Goal: Task Accomplishment & Management: Use online tool/utility

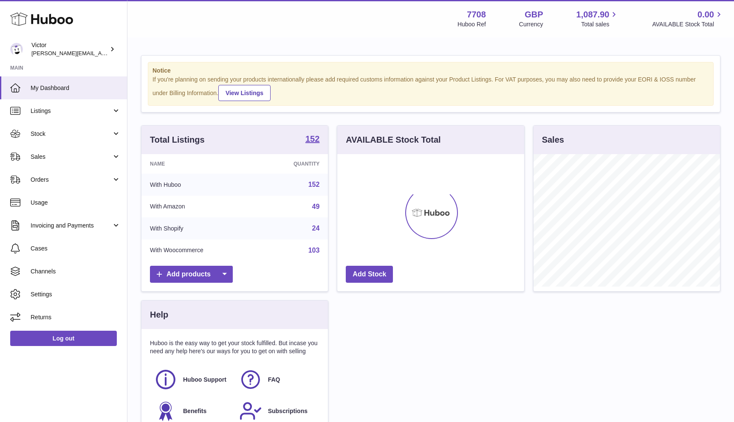
scroll to position [133, 187]
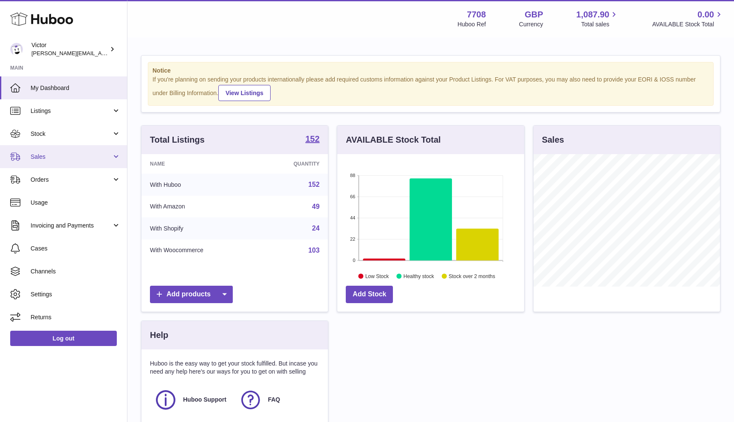
click at [68, 152] on link "Sales" at bounding box center [63, 156] width 127 height 23
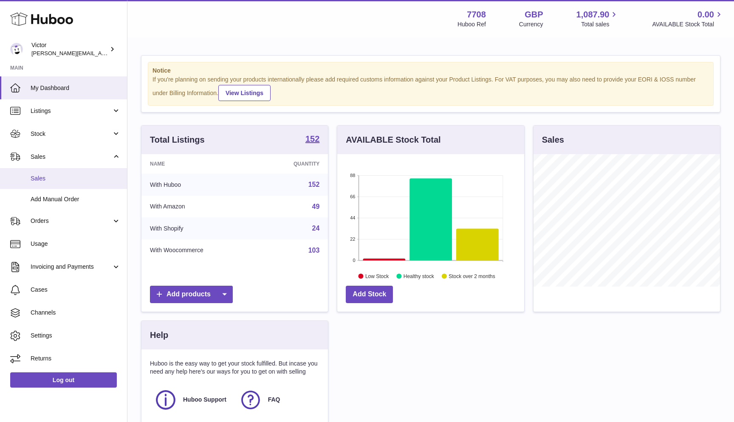
click at [57, 175] on span "Sales" at bounding box center [76, 179] width 90 height 8
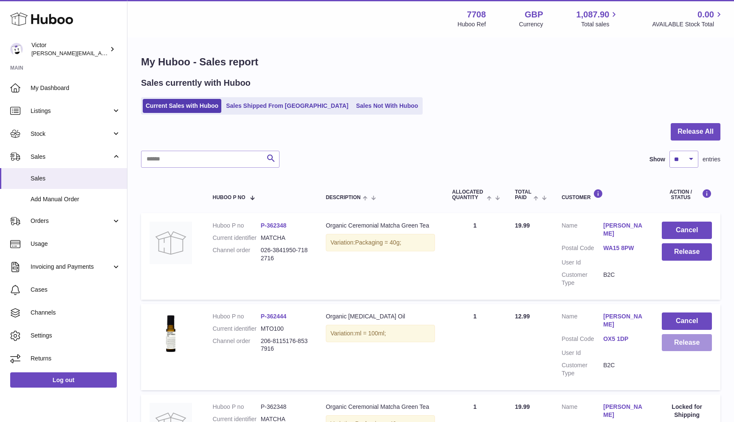
click at [702, 335] on button "Release" at bounding box center [687, 342] width 50 height 17
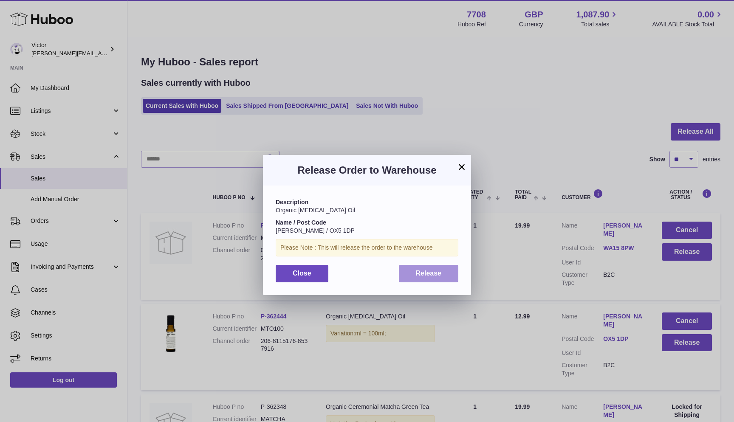
click at [429, 266] on button "Release" at bounding box center [429, 273] width 60 height 17
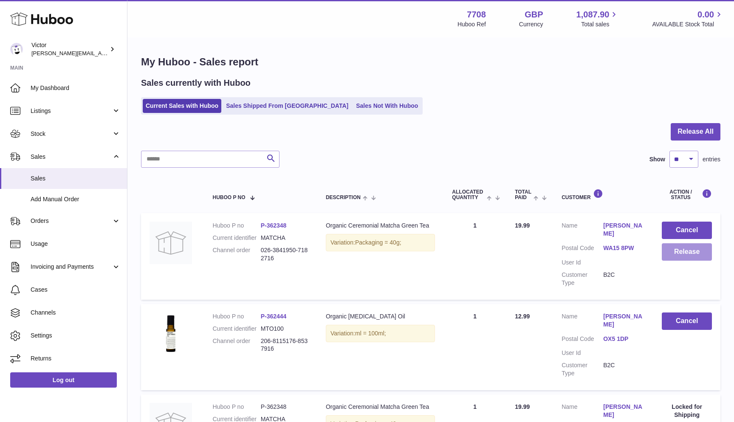
click at [680, 253] on button "Release" at bounding box center [687, 251] width 50 height 17
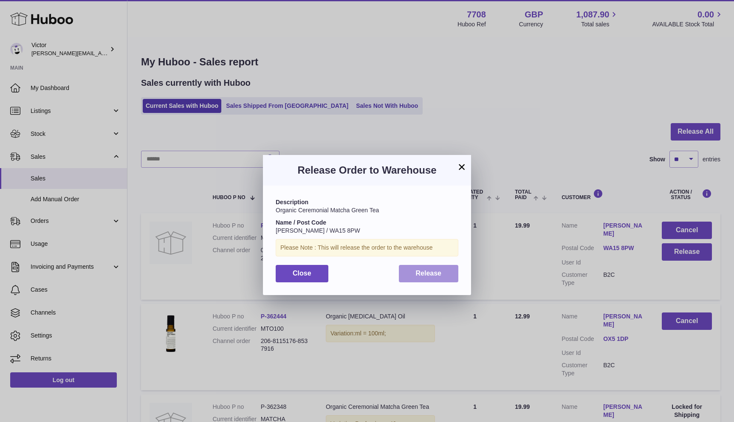
click at [418, 271] on span "Release" at bounding box center [429, 273] width 26 height 7
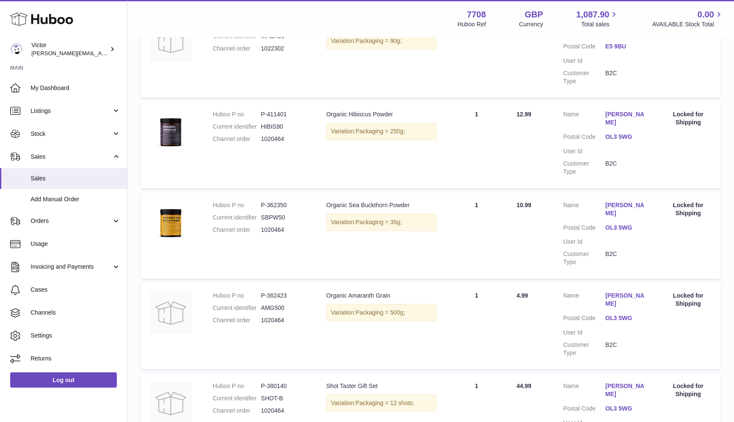
scroll to position [654, 0]
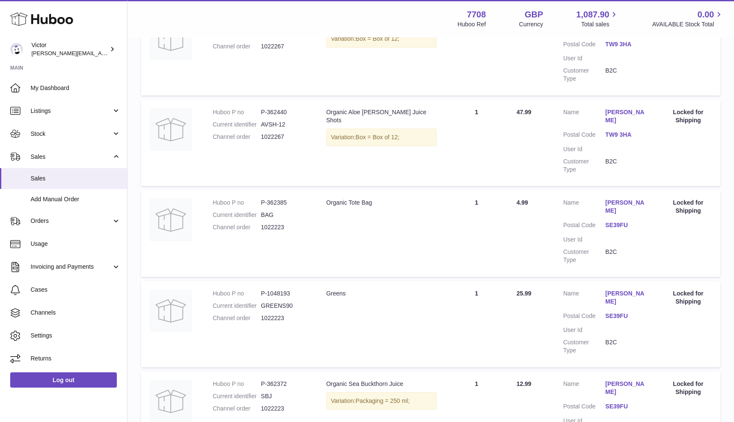
scroll to position [568, 0]
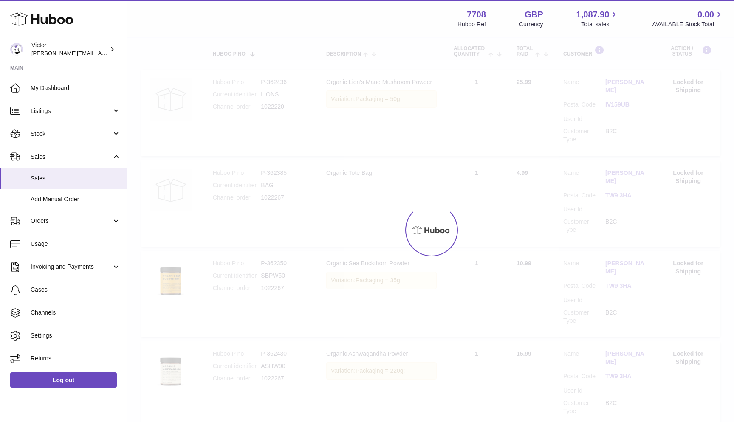
scroll to position [38, 0]
